Goal: Find specific page/section: Locate a particular part of the current website

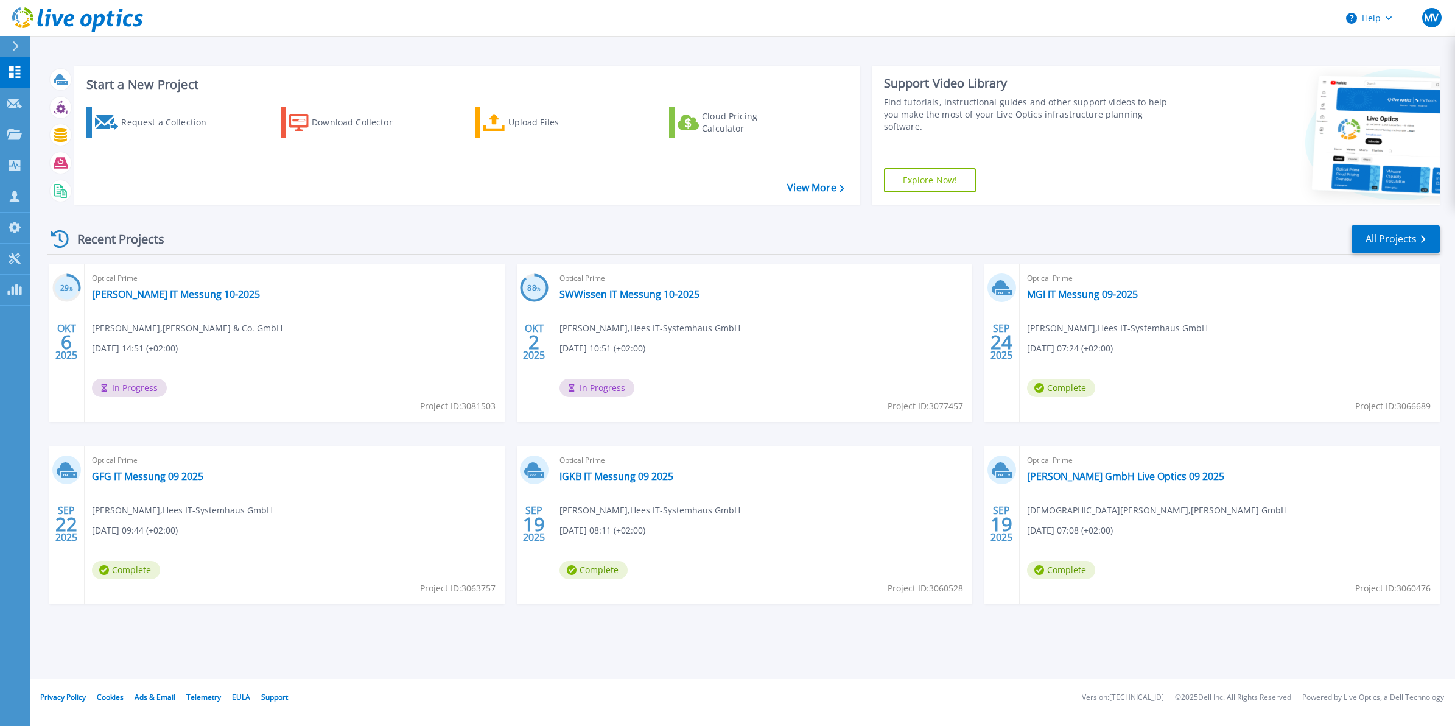
click at [10, 40] on button at bounding box center [15, 46] width 30 height 21
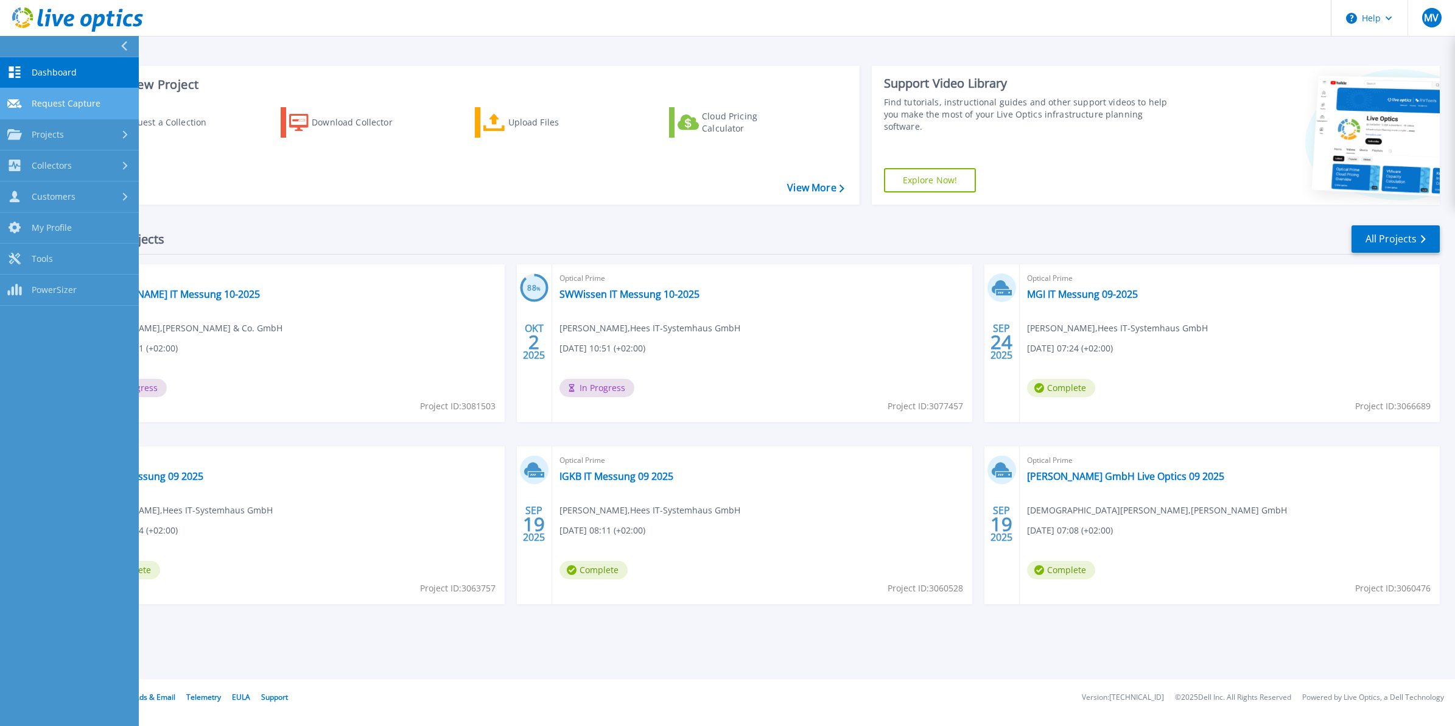
click at [53, 96] on link "Request Capture Request Capture" at bounding box center [69, 103] width 139 height 31
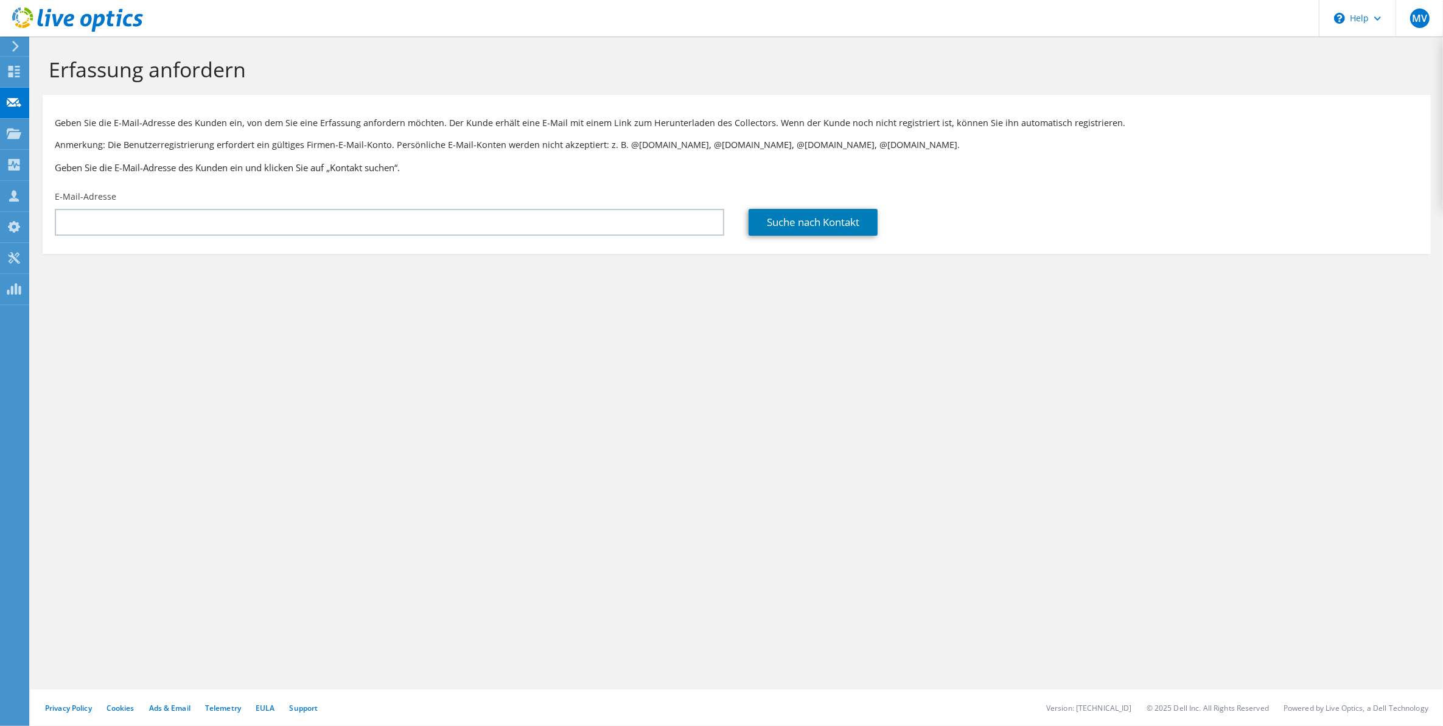
click at [17, 43] on icon at bounding box center [15, 46] width 9 height 11
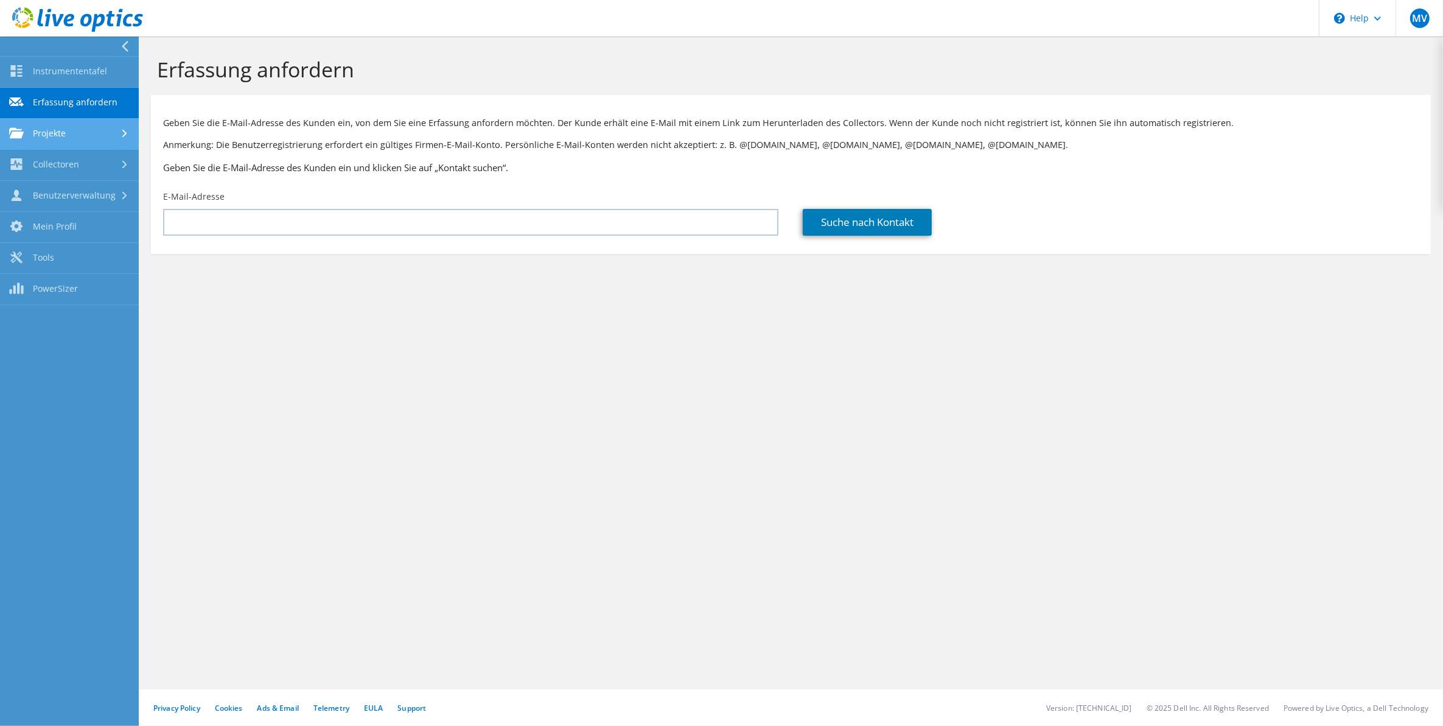
click at [44, 135] on link "Projekte" at bounding box center [69, 134] width 139 height 31
click at [64, 167] on link "Projekte suchen" at bounding box center [69, 165] width 139 height 31
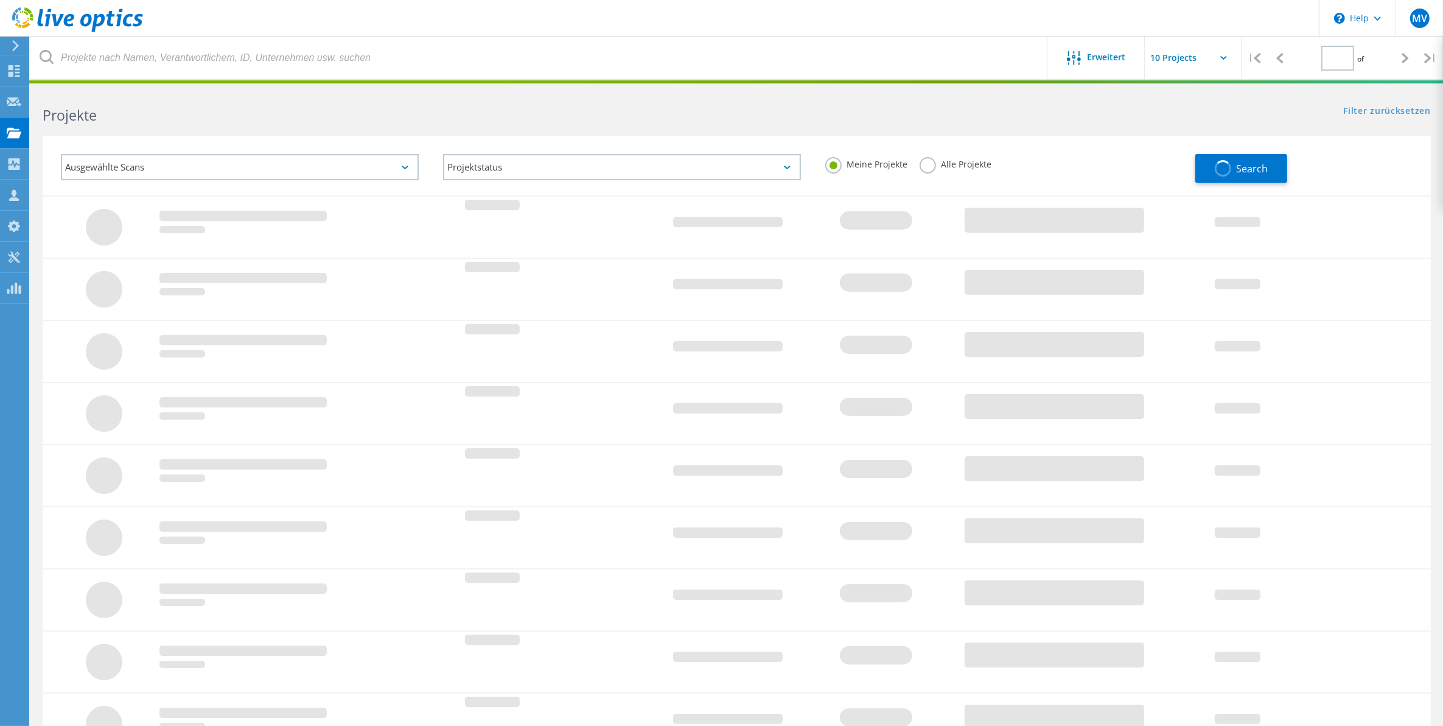
type input "1"
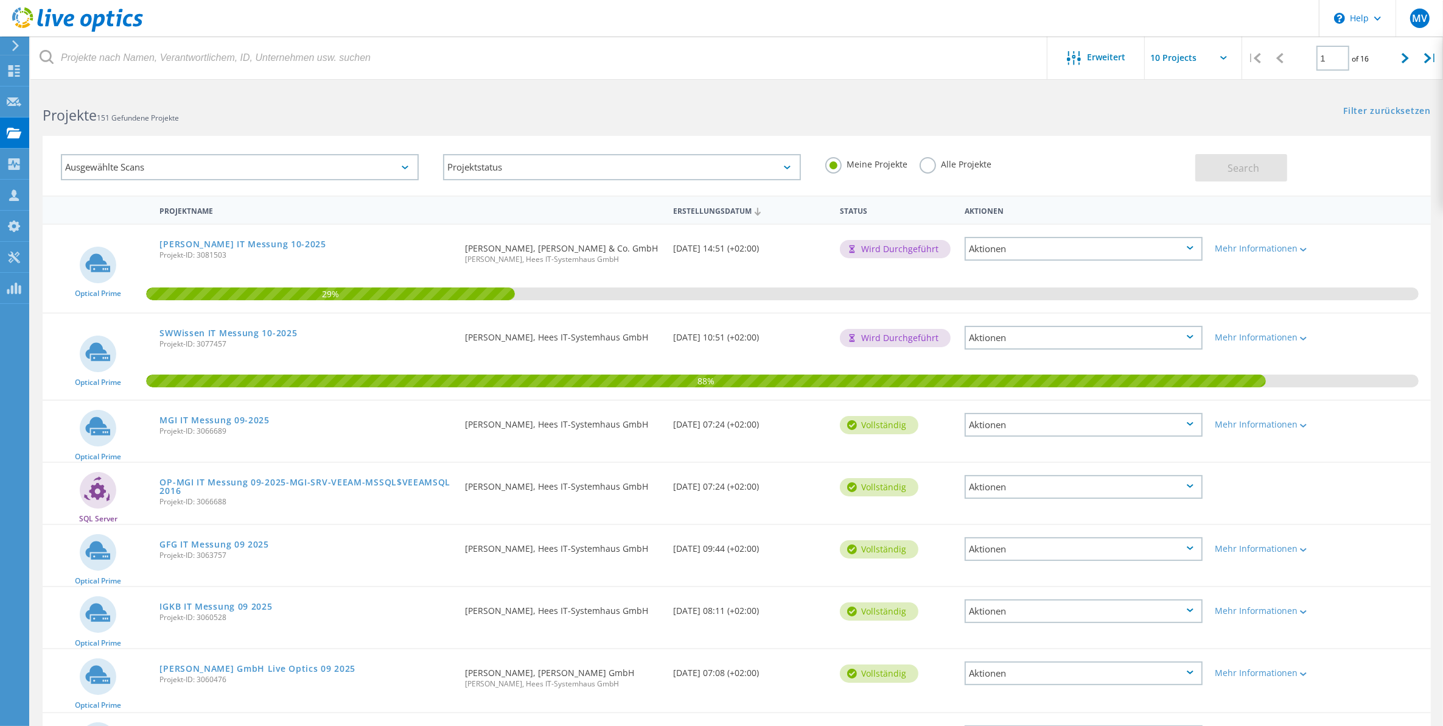
click at [925, 166] on label "Alle Projekte" at bounding box center [956, 163] width 72 height 12
click at [0, 0] on input "Alle Projekte" at bounding box center [0, 0] width 0 height 0
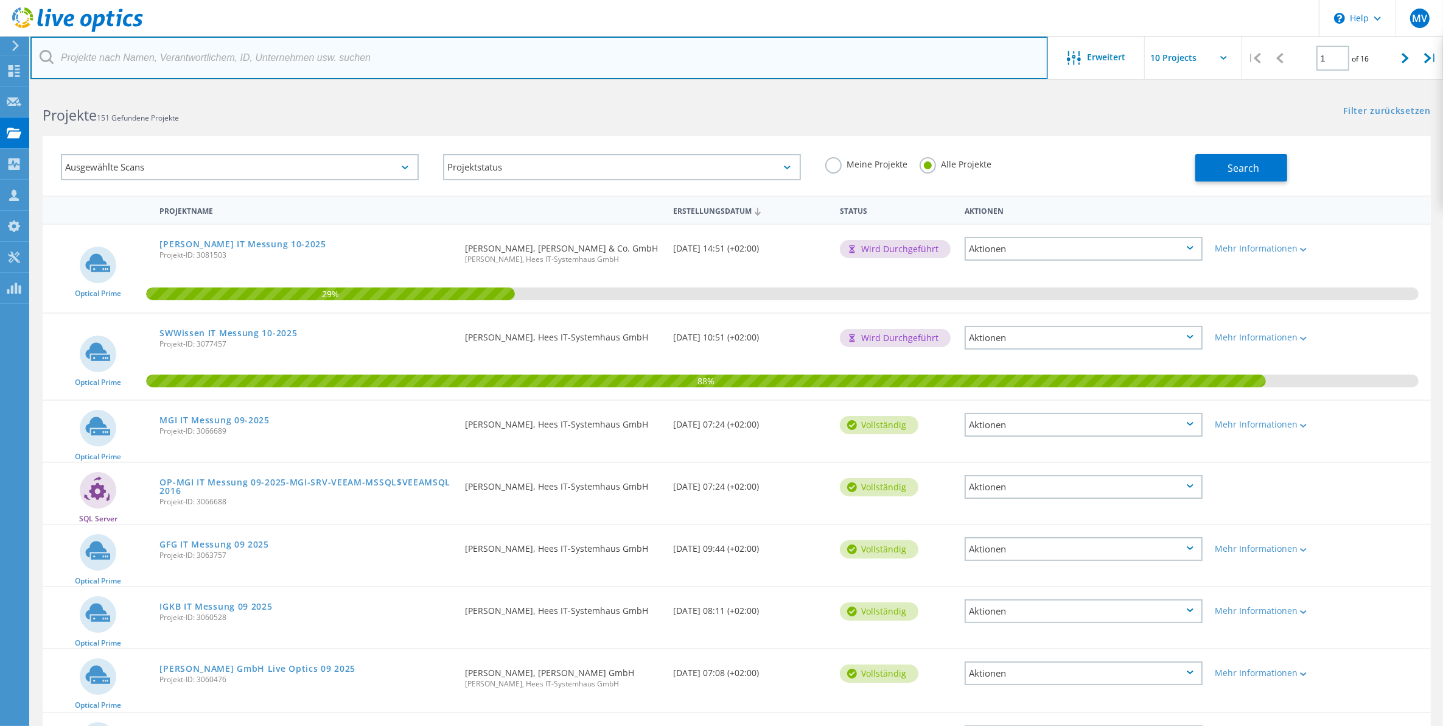
click at [740, 69] on input "text" at bounding box center [539, 58] width 1018 height 43
type input "rlt"
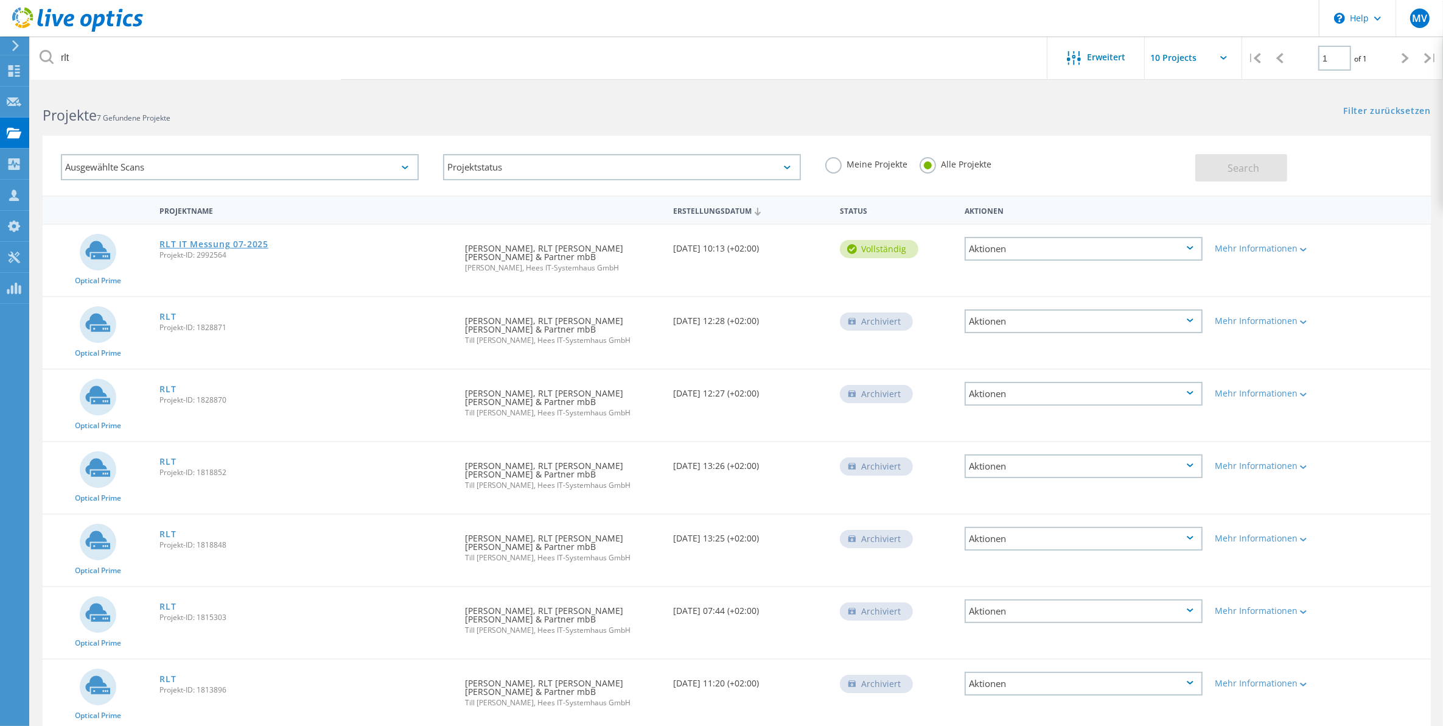
click at [248, 241] on link "RLT IT Messung 07-2025" at bounding box center [213, 244] width 108 height 9
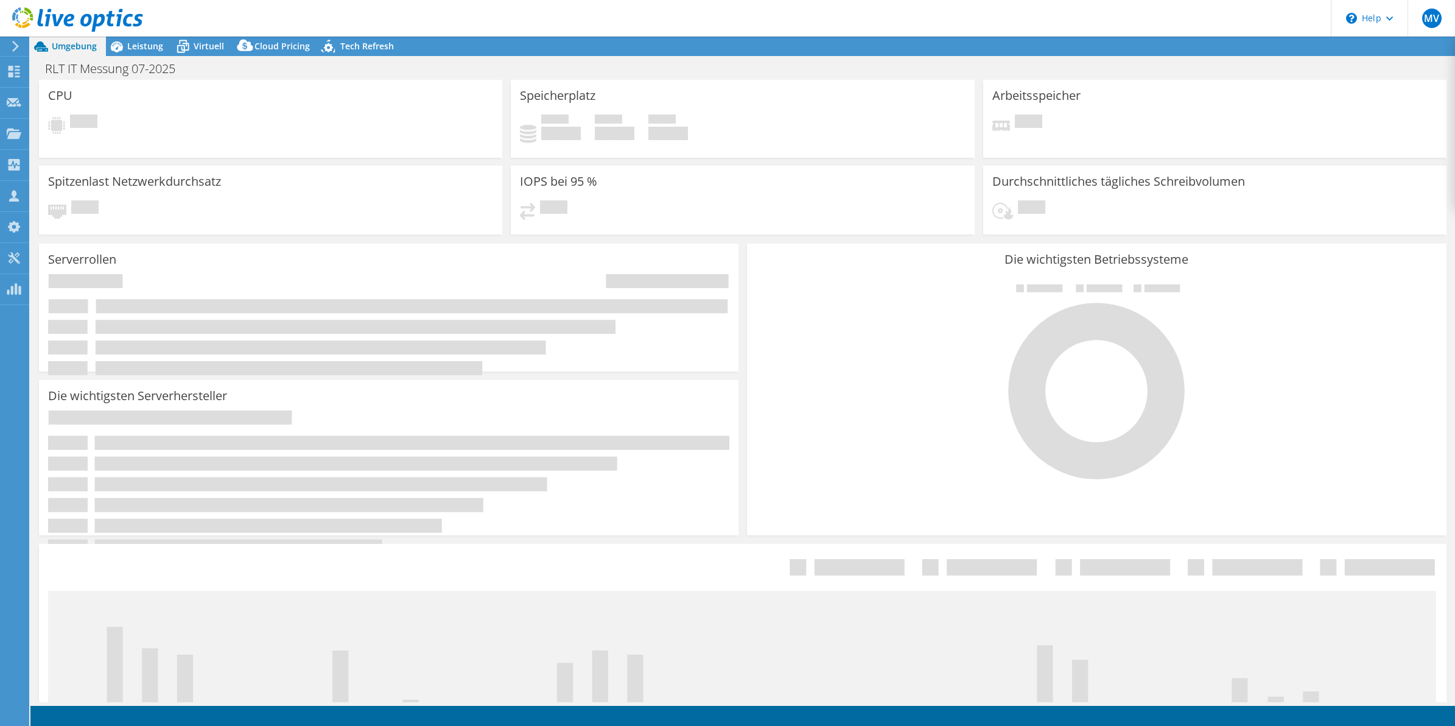
select select "EUFrankfurt"
select select "EUR"
